Goal: Task Accomplishment & Management: Use online tool/utility

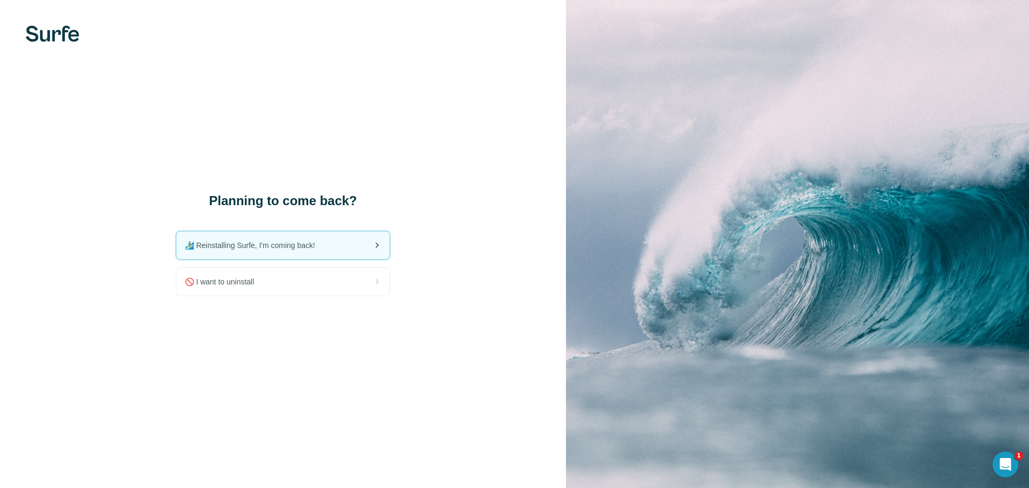
click at [365, 259] on div "🏄🏻‍♂️ Reinstalling Surfe, I'm coming back!" at bounding box center [282, 245] width 213 height 28
